Goal: Task Accomplishment & Management: Use online tool/utility

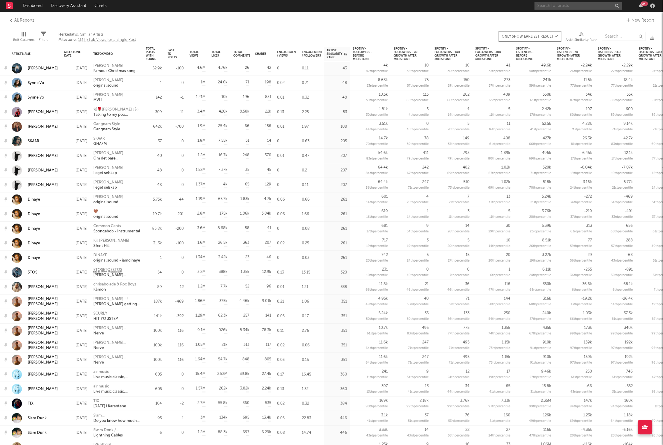
click at [596, 6] on input "text" at bounding box center [577, 5] width 87 height 7
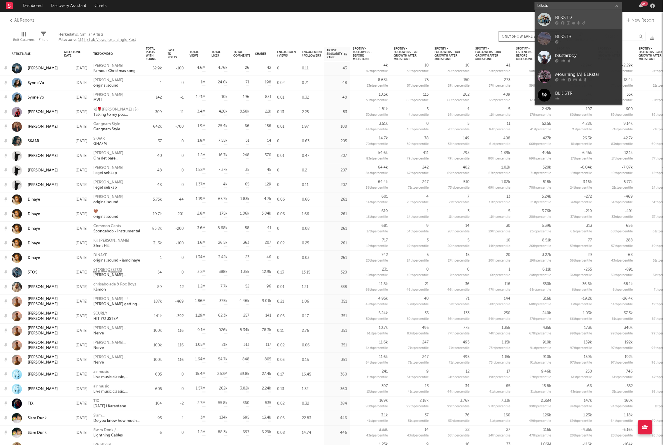
type input "blkstd"
click at [576, 19] on div "BLKSTD" at bounding box center [587, 17] width 64 height 7
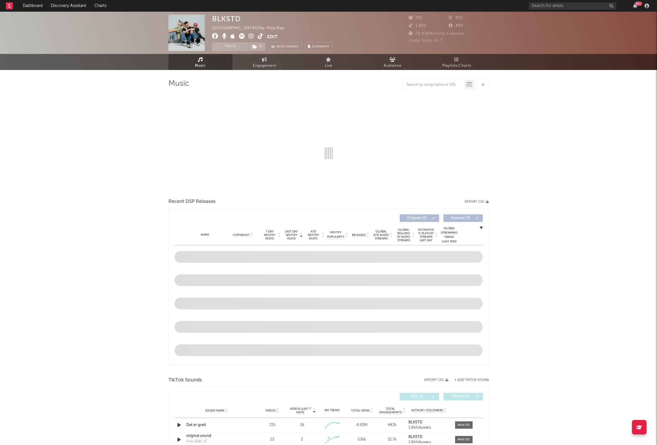
select select "6m"
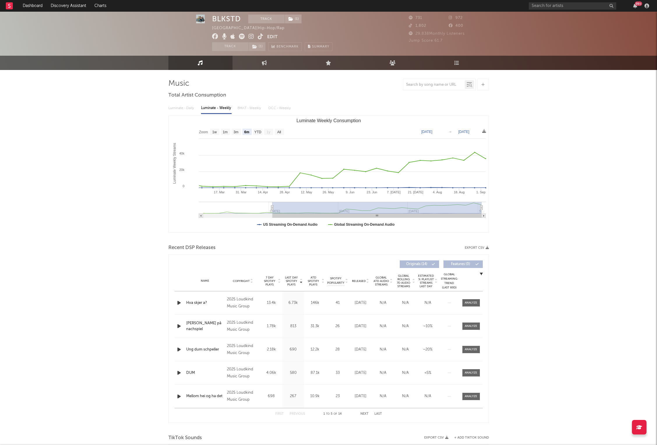
scroll to position [138, 0]
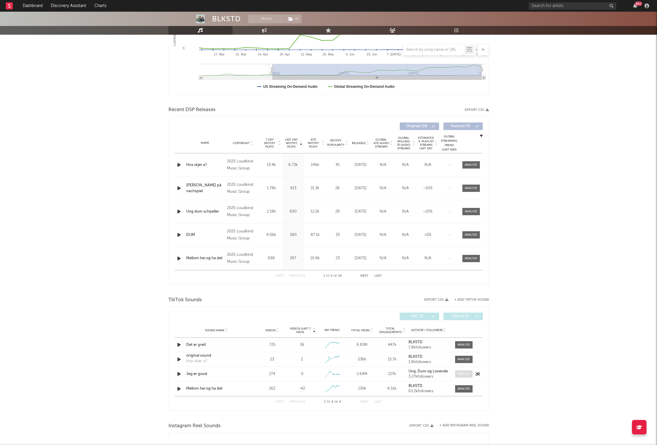
click at [467, 376] on div at bounding box center [464, 374] width 13 height 4
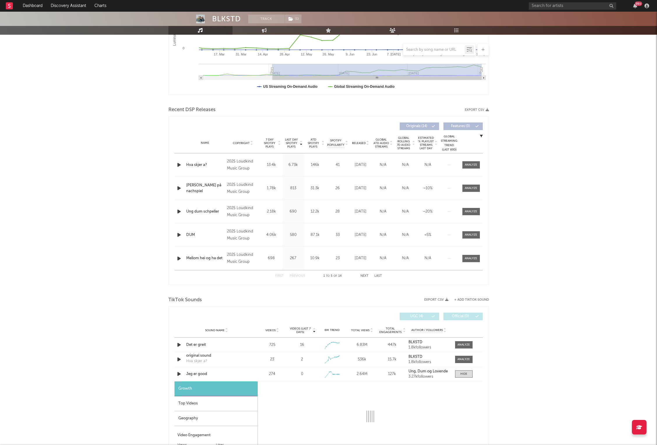
select select "1w"
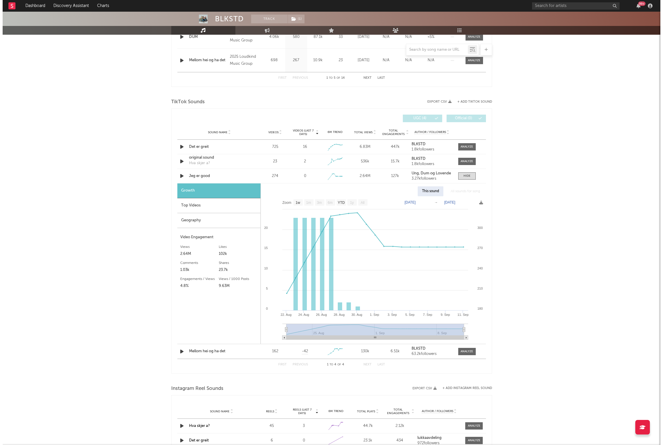
scroll to position [331, 0]
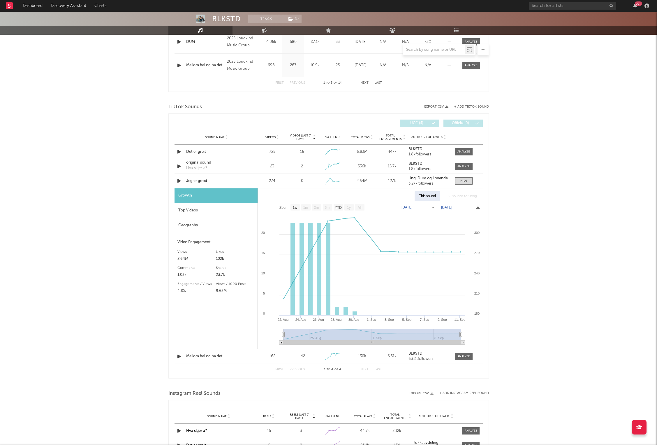
click at [476, 107] on button "+ Add TikTok Sound" at bounding box center [471, 106] width 35 height 3
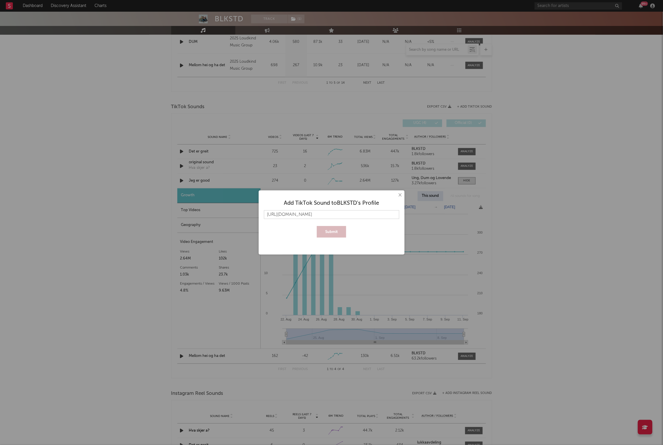
scroll to position [0, 84]
type input "[URL][DOMAIN_NAME]"
click at [317, 226] on button "Submit" at bounding box center [331, 232] width 29 height 12
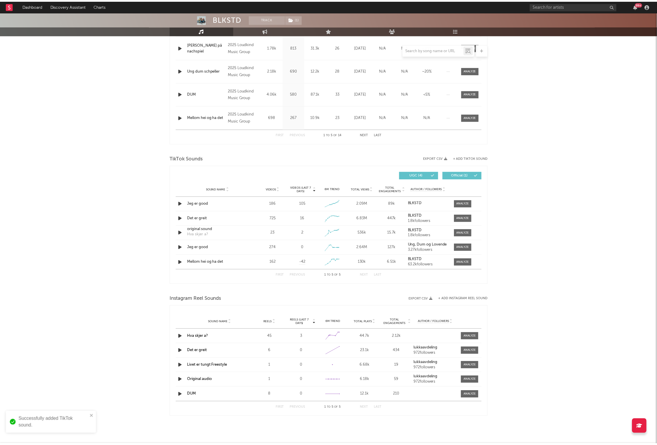
scroll to position [0, 0]
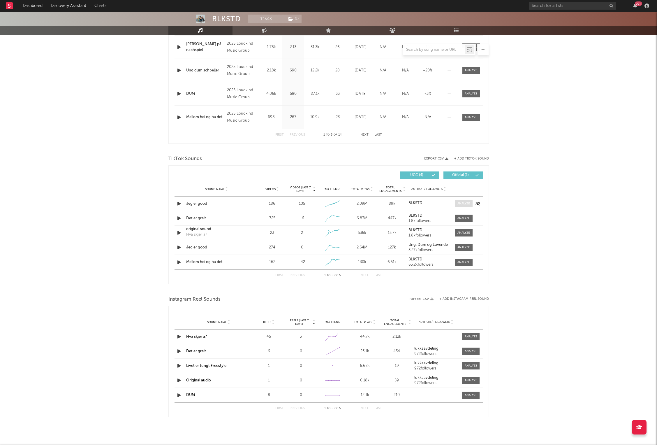
click at [465, 202] on div at bounding box center [464, 203] width 13 height 4
select select "1w"
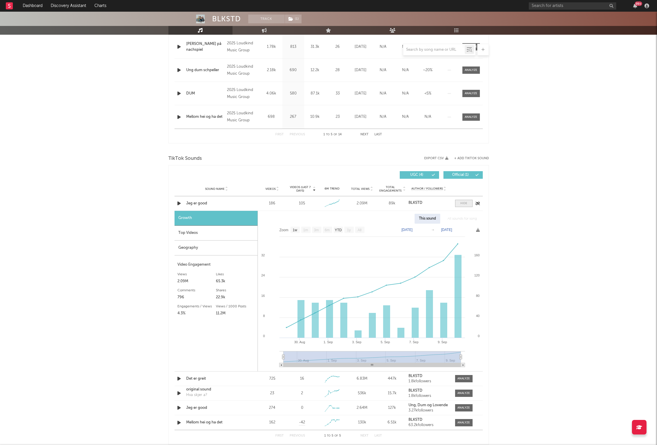
click at [462, 202] on div at bounding box center [464, 203] width 7 height 4
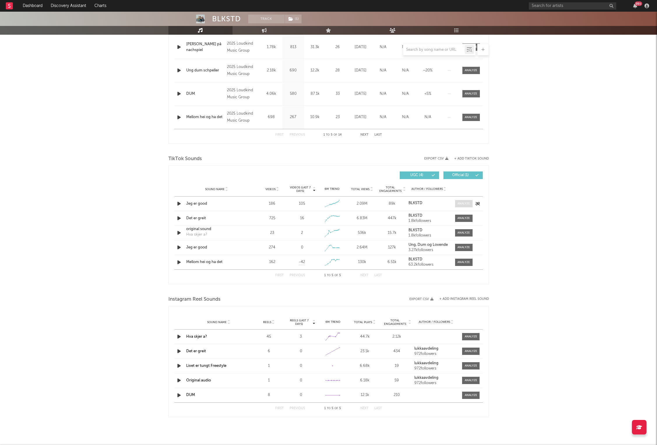
click at [468, 205] on div at bounding box center [464, 203] width 13 height 4
select select "1w"
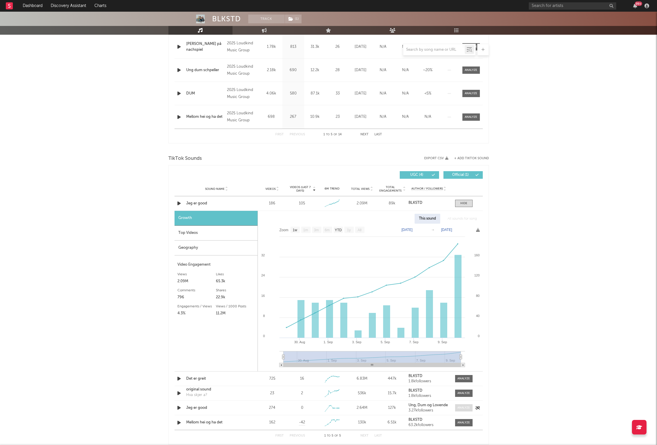
click at [463, 409] on div at bounding box center [464, 408] width 13 height 4
select select "1w"
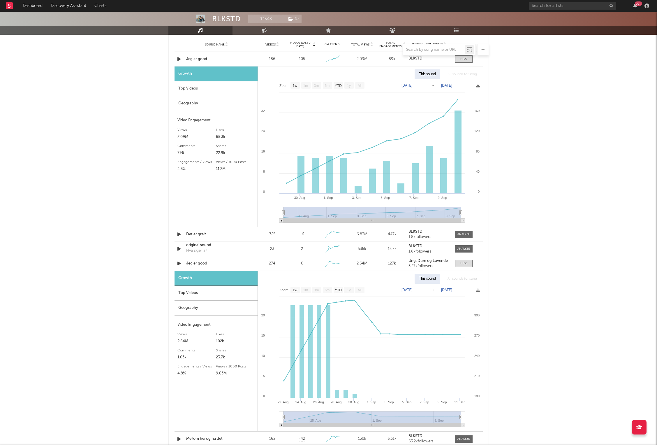
scroll to position [467, 0]
